Goal: Task Accomplishment & Management: Use online tool/utility

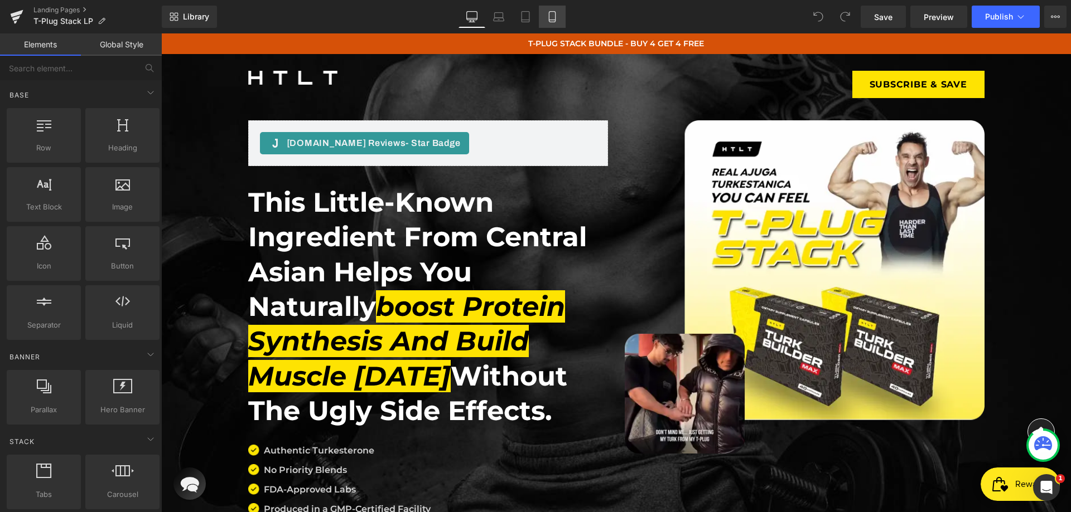
click at [548, 9] on link "Mobile" at bounding box center [552, 17] width 27 height 22
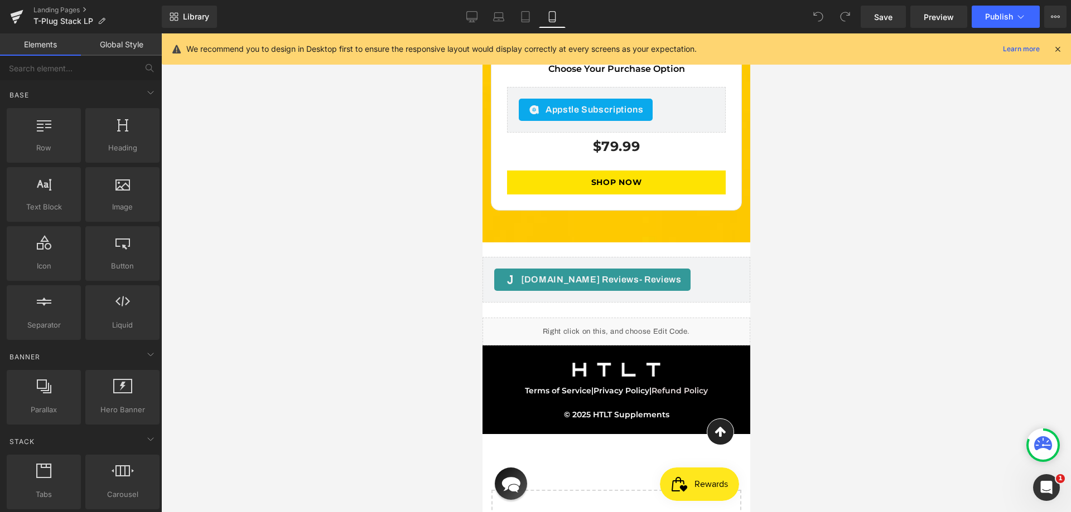
scroll to position [4857, 0]
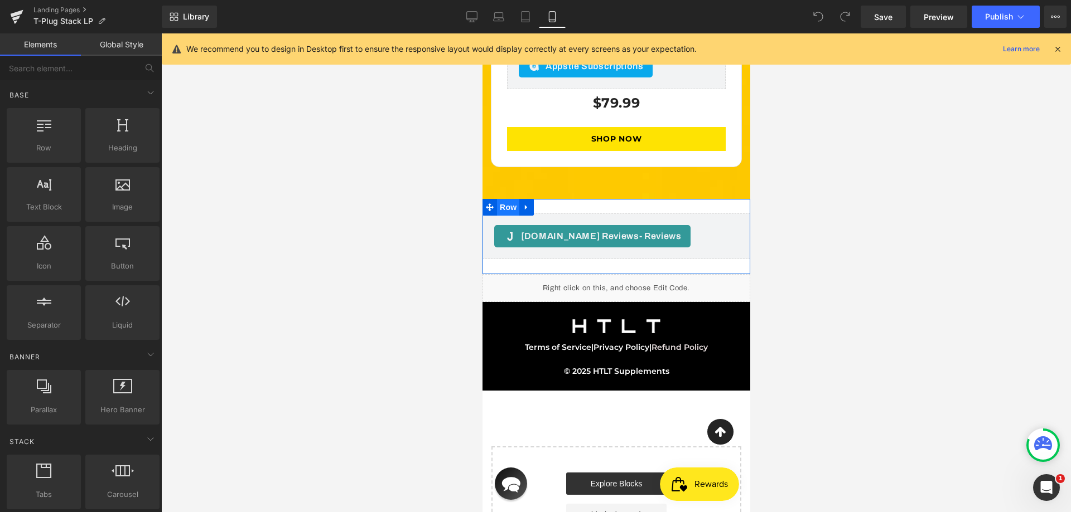
click at [505, 199] on span "Row" at bounding box center [507, 207] width 22 height 17
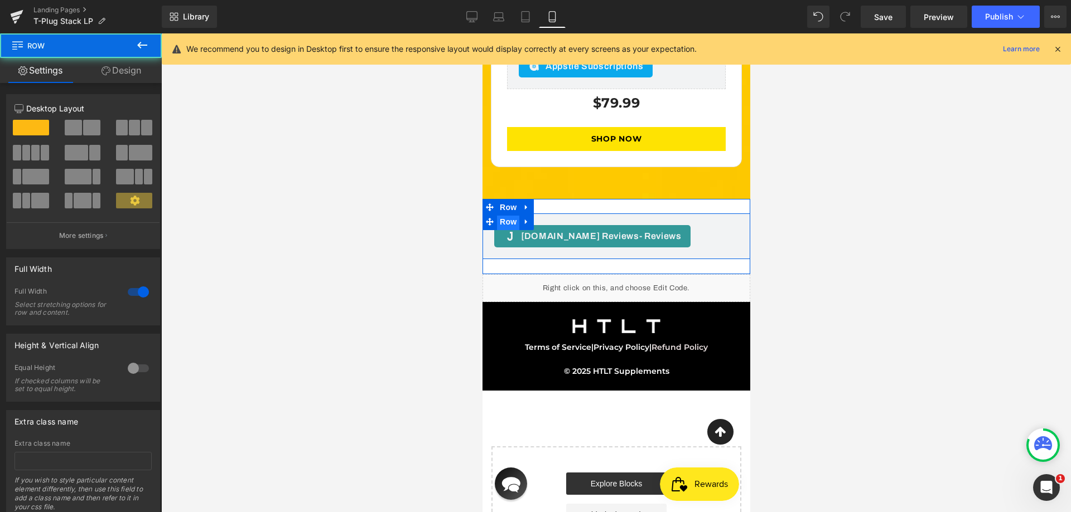
click at [504, 214] on span "Row" at bounding box center [507, 222] width 22 height 17
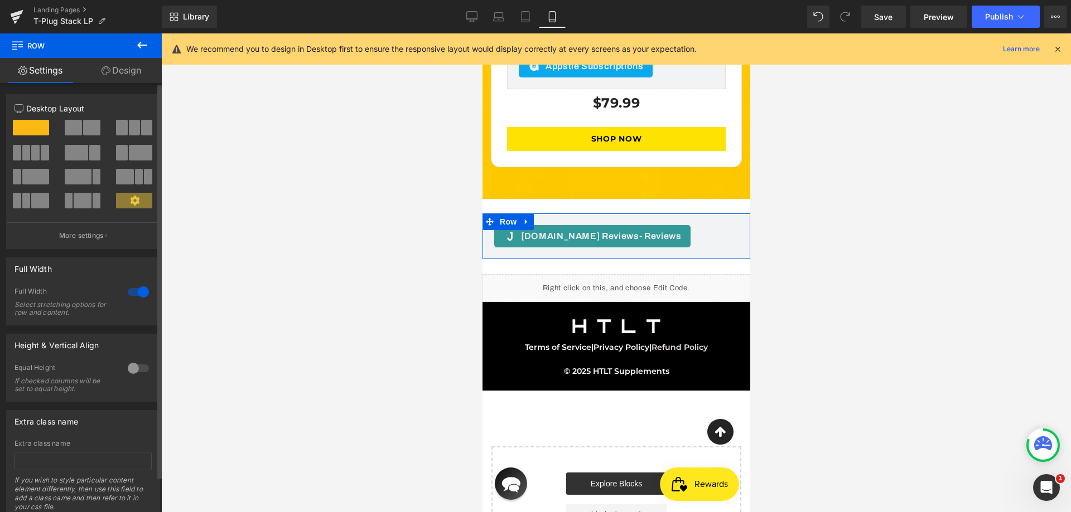
click at [129, 291] on div at bounding box center [138, 292] width 27 height 18
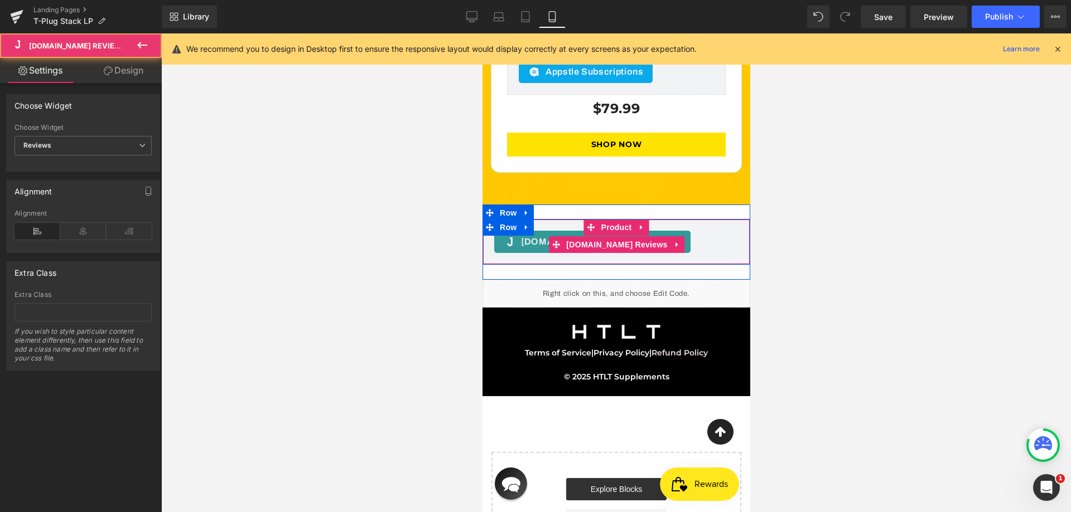
click at [483, 219] on div "[DOMAIN_NAME] Reviews - Reviews [DOMAIN_NAME] Reviews" at bounding box center [616, 242] width 268 height 46
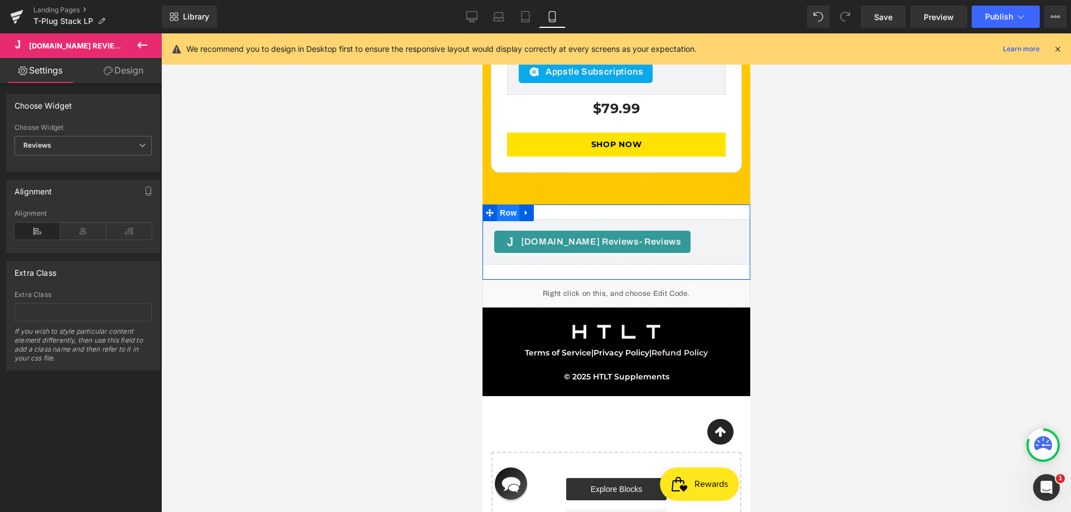
click at [507, 205] on span "Row" at bounding box center [507, 213] width 22 height 17
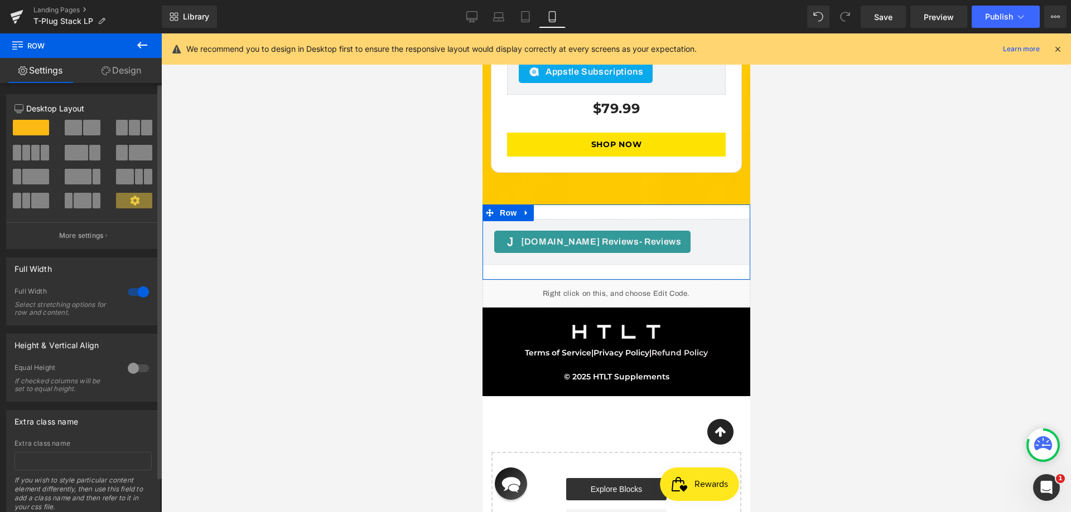
click at [125, 292] on div at bounding box center [138, 292] width 27 height 18
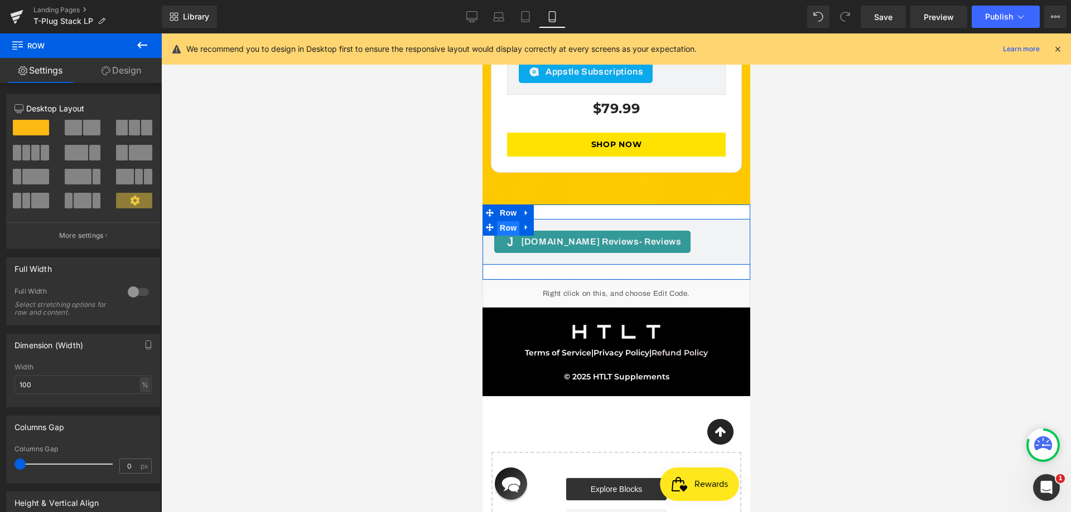
click at [502, 220] on span "Row" at bounding box center [507, 228] width 22 height 17
click at [84, 386] on input "100" at bounding box center [82, 385] width 137 height 18
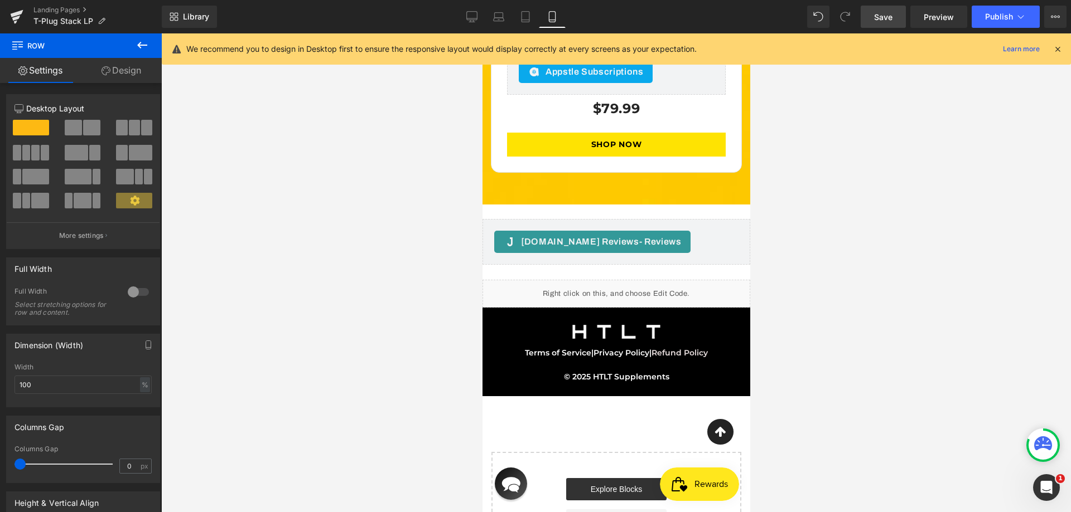
click at [884, 18] on span "Save" at bounding box center [883, 17] width 18 height 12
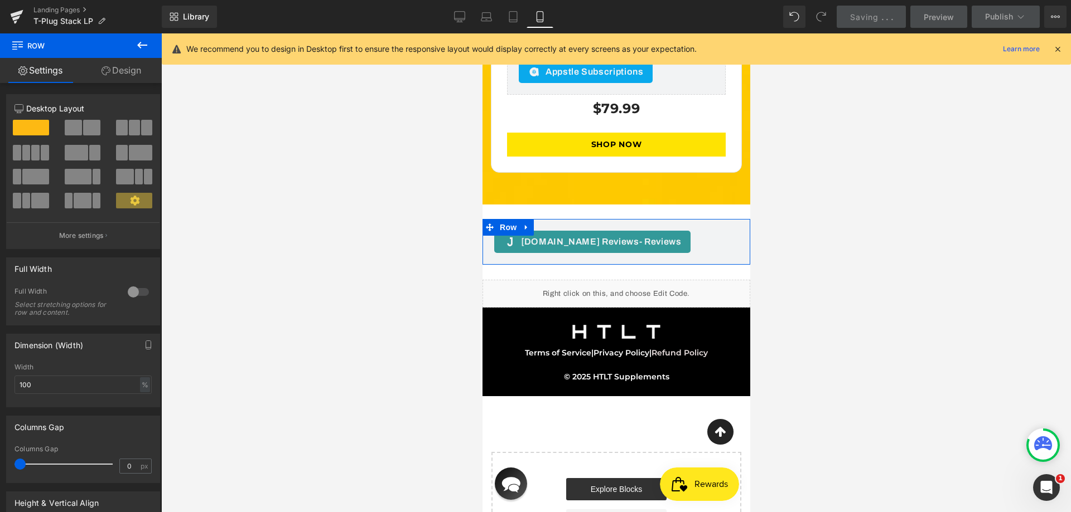
click at [127, 69] on link "Design" at bounding box center [121, 70] width 81 height 25
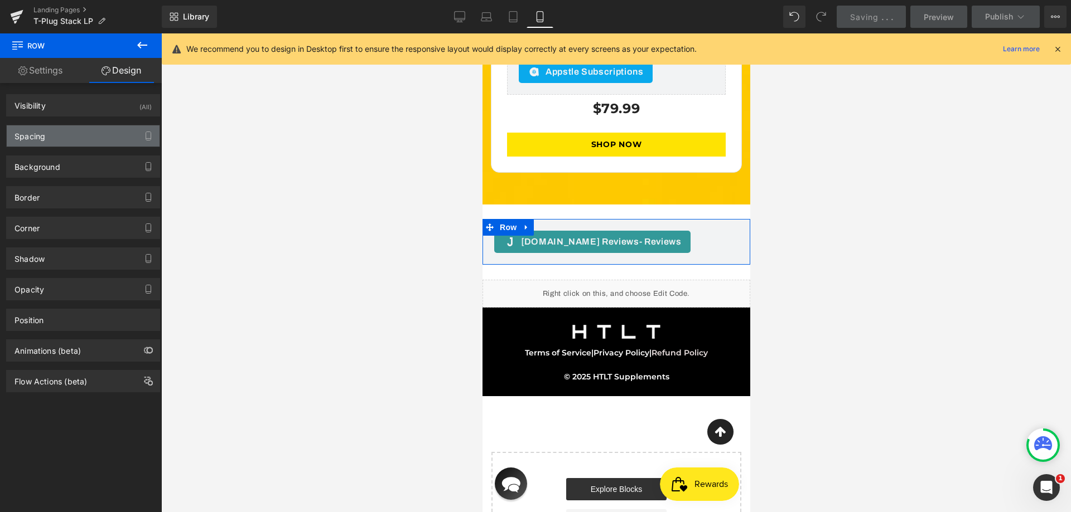
click at [74, 132] on div "Spacing" at bounding box center [83, 135] width 153 height 21
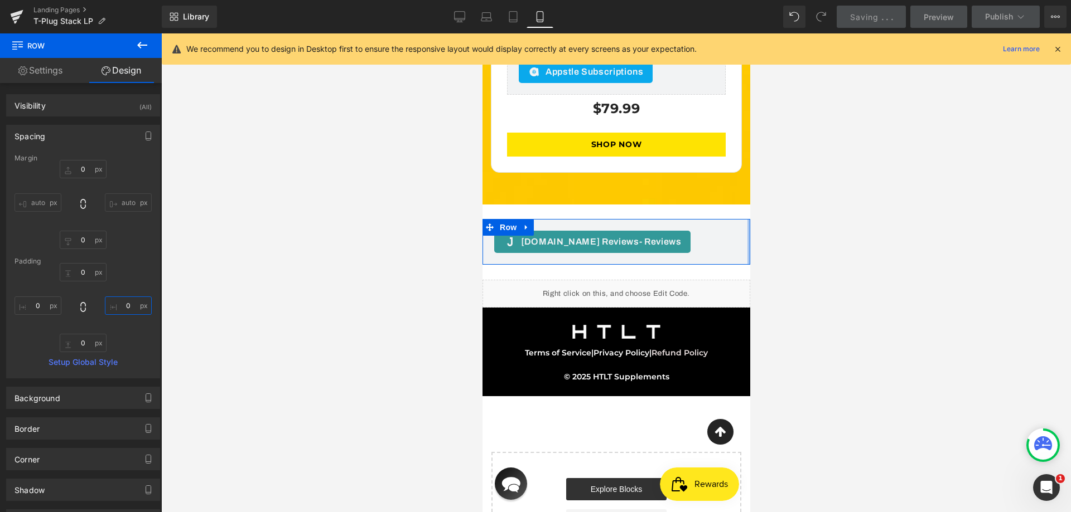
click at [123, 305] on input "0" at bounding box center [128, 306] width 47 height 18
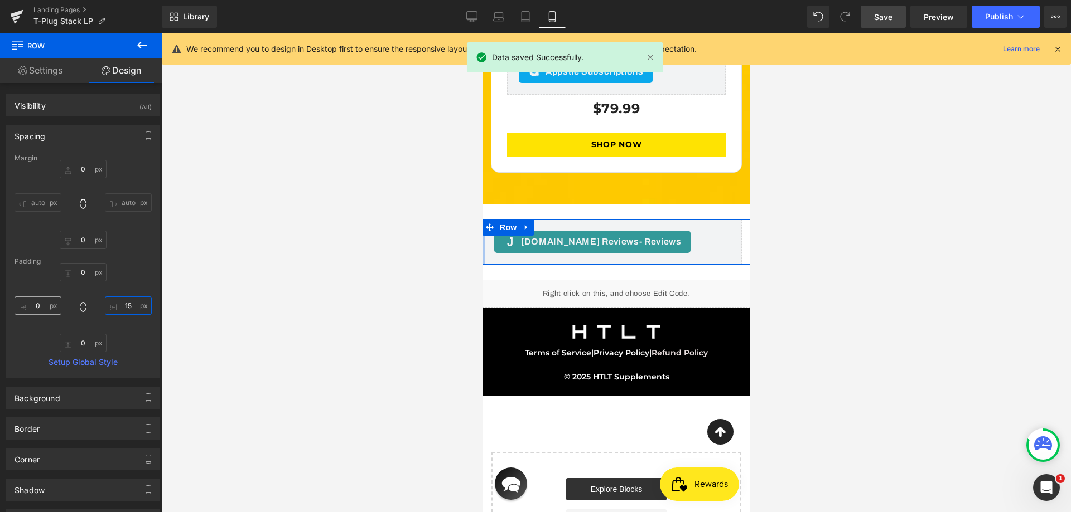
type input "15"
click at [21, 299] on input "0" at bounding box center [37, 306] width 47 height 18
paste input "15"
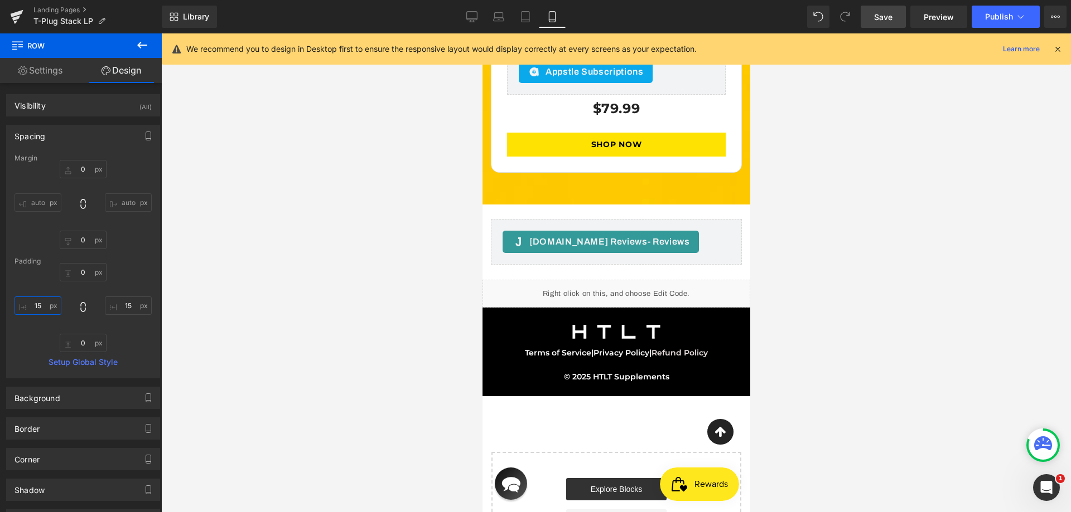
type input "15"
click at [877, 13] on span "Save" at bounding box center [883, 17] width 18 height 12
